Goal: Task Accomplishment & Management: Complete application form

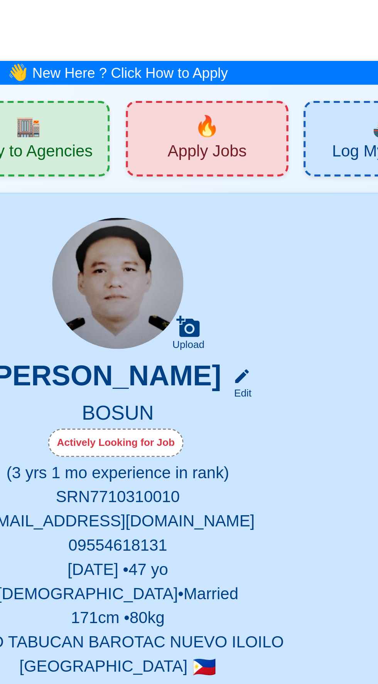
click at [227, 54] on span "Apply Jobs" at bounding box center [223, 59] width 30 height 10
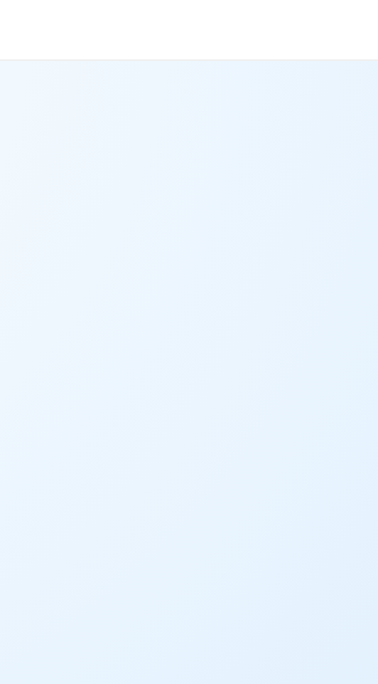
select select "Bosun"
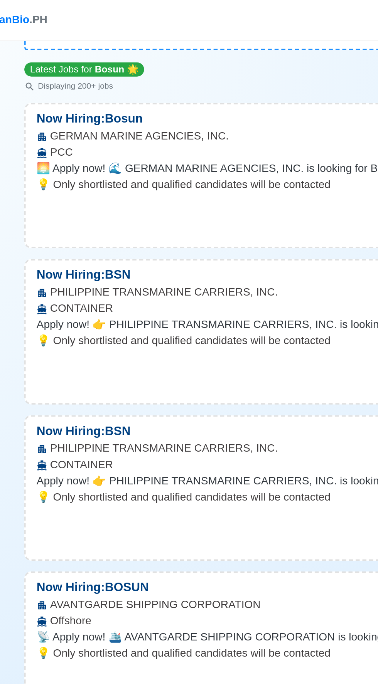
scroll to position [8, 0]
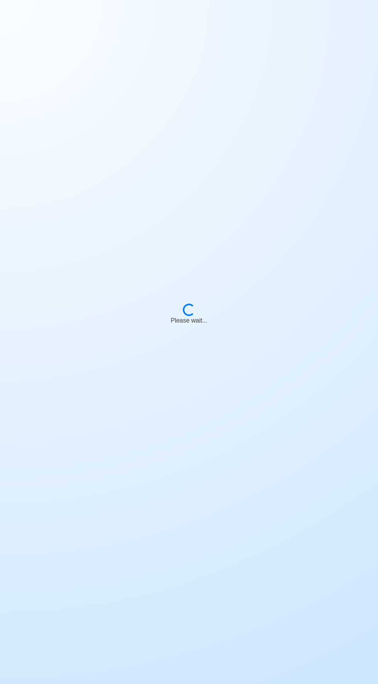
scroll to position [66, 0]
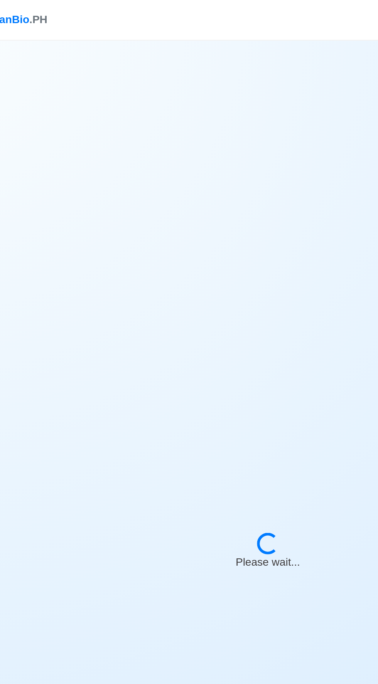
select select "Bosun"
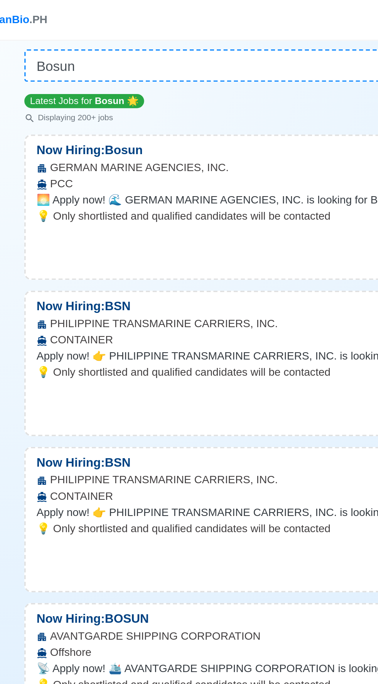
scroll to position [0, 0]
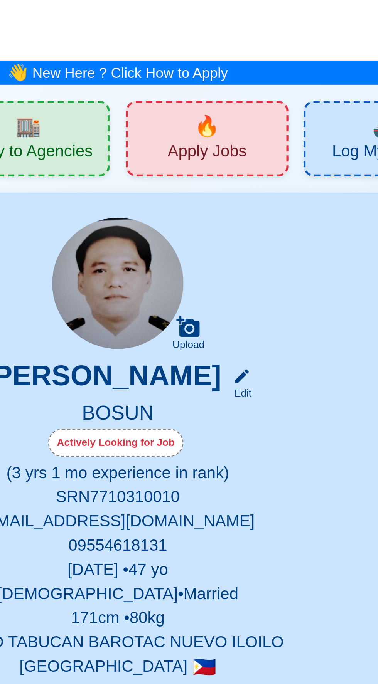
click at [161, 47] on div "🏬 Apply to Agencies" at bounding box center [155, 53] width 62 height 29
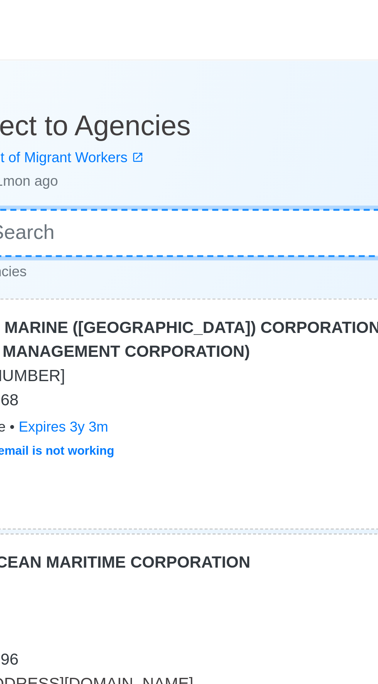
click at [165, 91] on input at bounding box center [189, 89] width 266 height 18
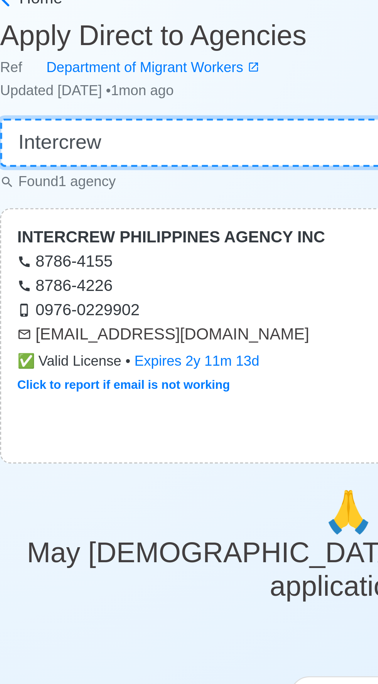
type input "Intercrew"
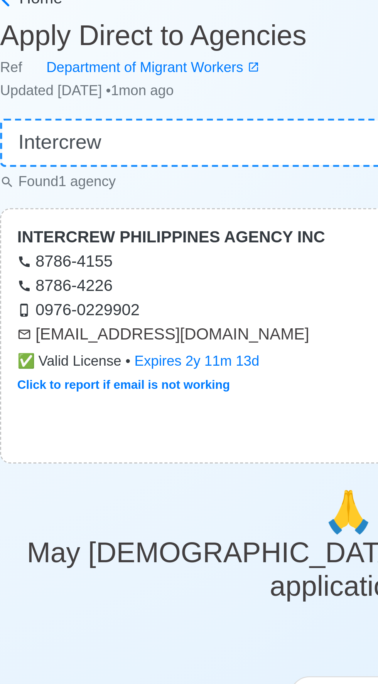
click at [129, 151] on div "0976-0229902" at bounding box center [188, 152] width 253 height 9
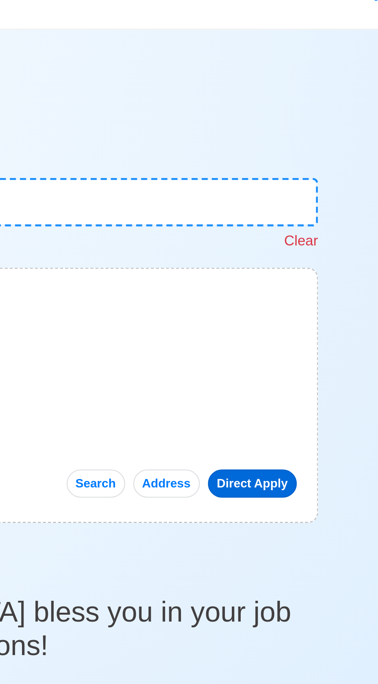
click at [299, 197] on link "Direct Apply" at bounding box center [297, 196] width 34 height 11
